Goal: Check status: Check status

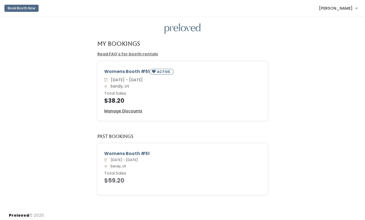
click at [121, 98] on h4 "$38.20" at bounding box center [182, 101] width 157 height 6
click at [123, 103] on h4 "$38.20" at bounding box center [182, 101] width 157 height 6
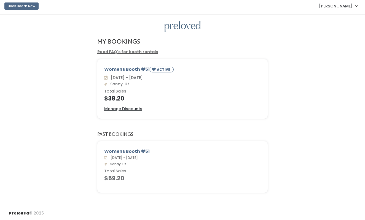
scroll to position [2, 0]
